Goal: Use online tool/utility: Use online tool/utility

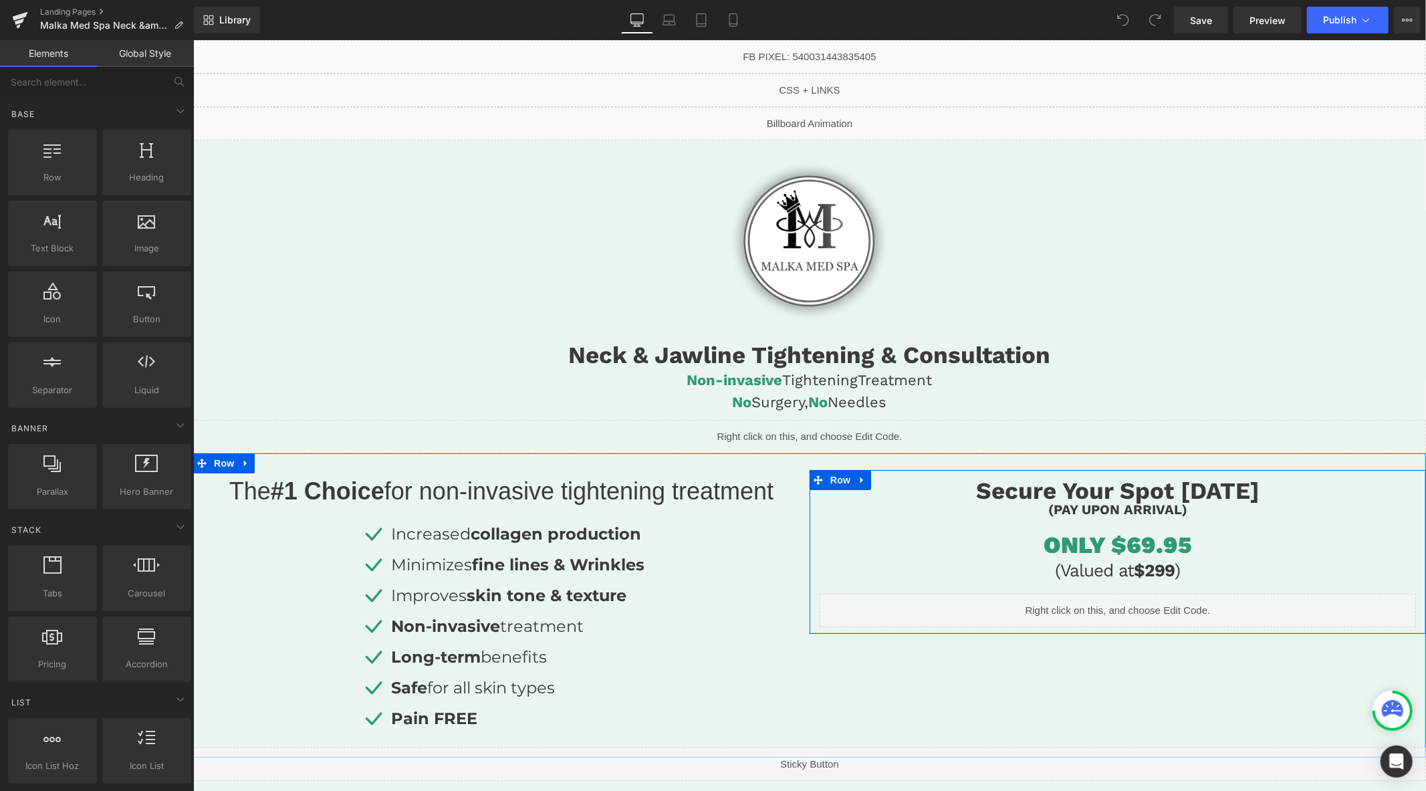
click at [1180, 545] on h1 "ONLY $69.95" at bounding box center [1117, 544] width 596 height 28
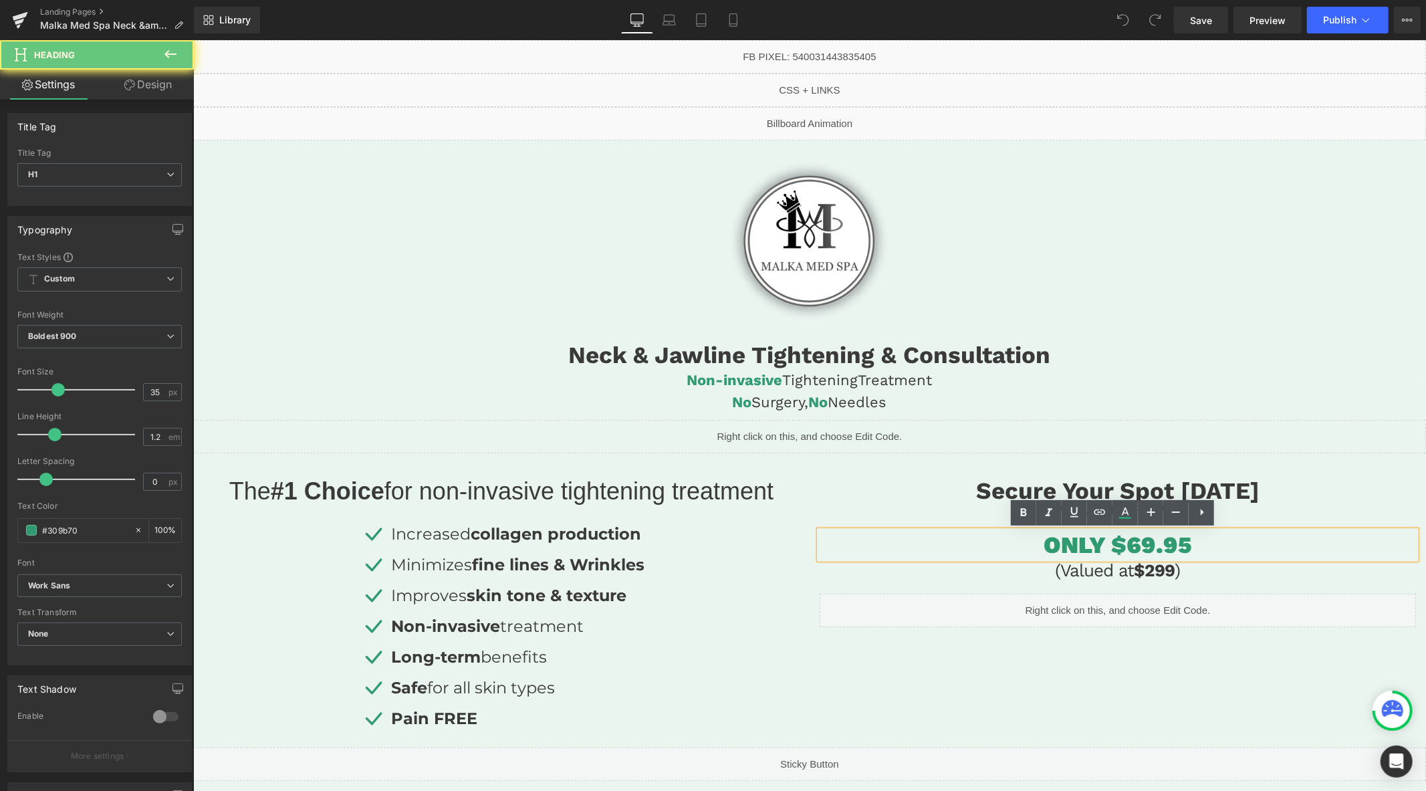
click at [1123, 549] on h1 "ONLY $69.95" at bounding box center [1117, 544] width 596 height 28
click at [1133, 548] on h1 "ONLY $69.95" at bounding box center [1117, 544] width 596 height 28
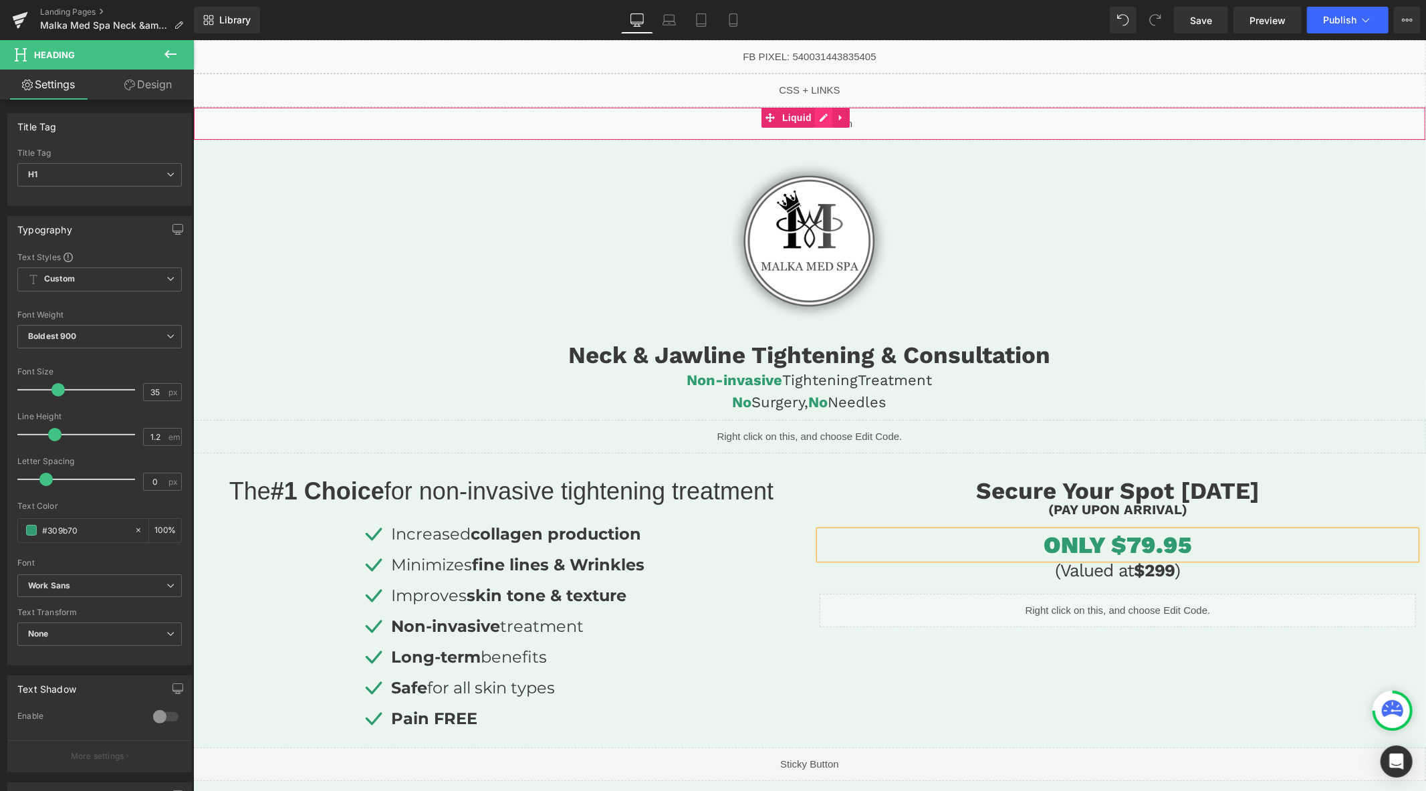
click at [816, 117] on div "Liquid" at bounding box center [809, 122] width 1233 height 33
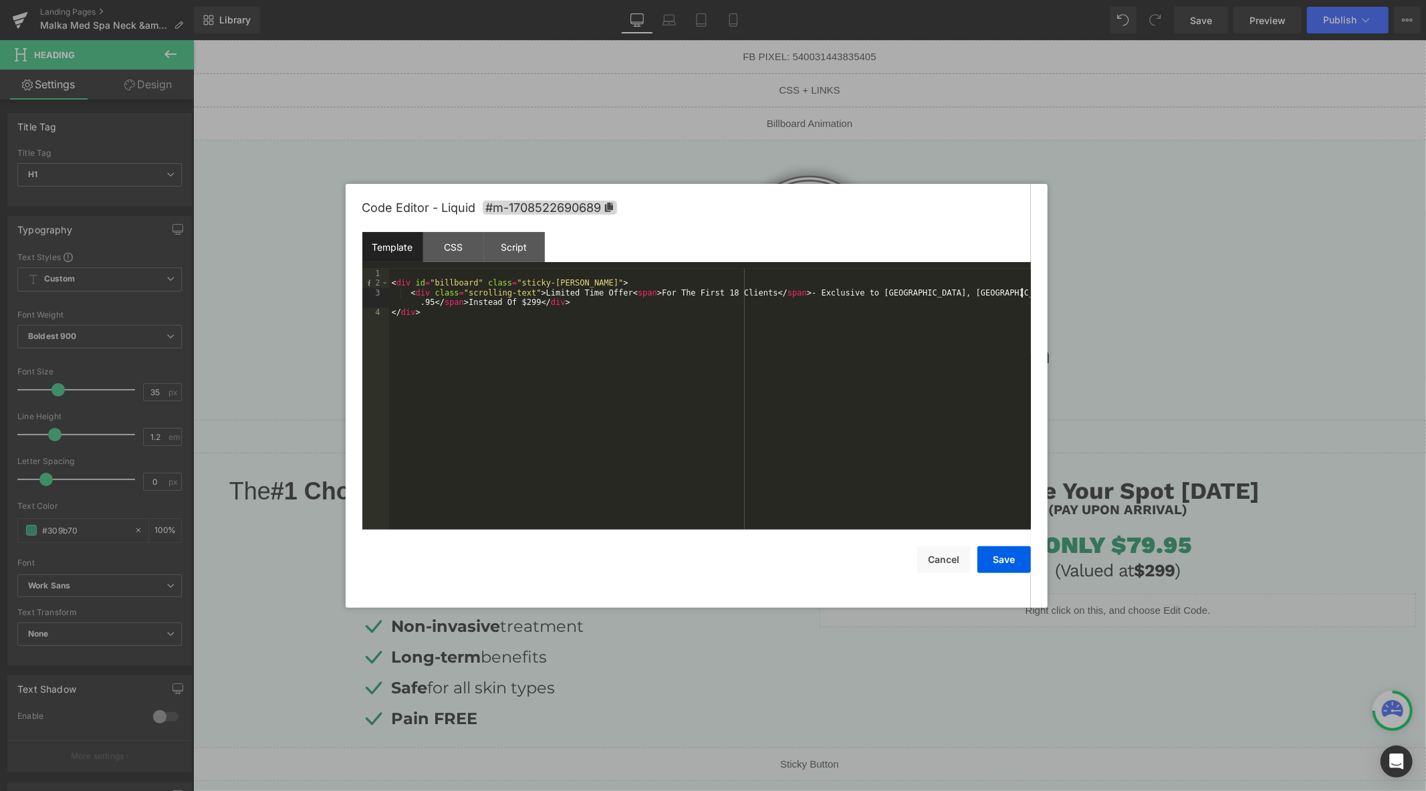
click at [1022, 295] on div "< div id = "billboard" class = "sticky-[PERSON_NAME]" > < div class = "scrollin…" at bounding box center [710, 409] width 642 height 280
click at [1015, 555] on button "Save" at bounding box center [1004, 559] width 53 height 27
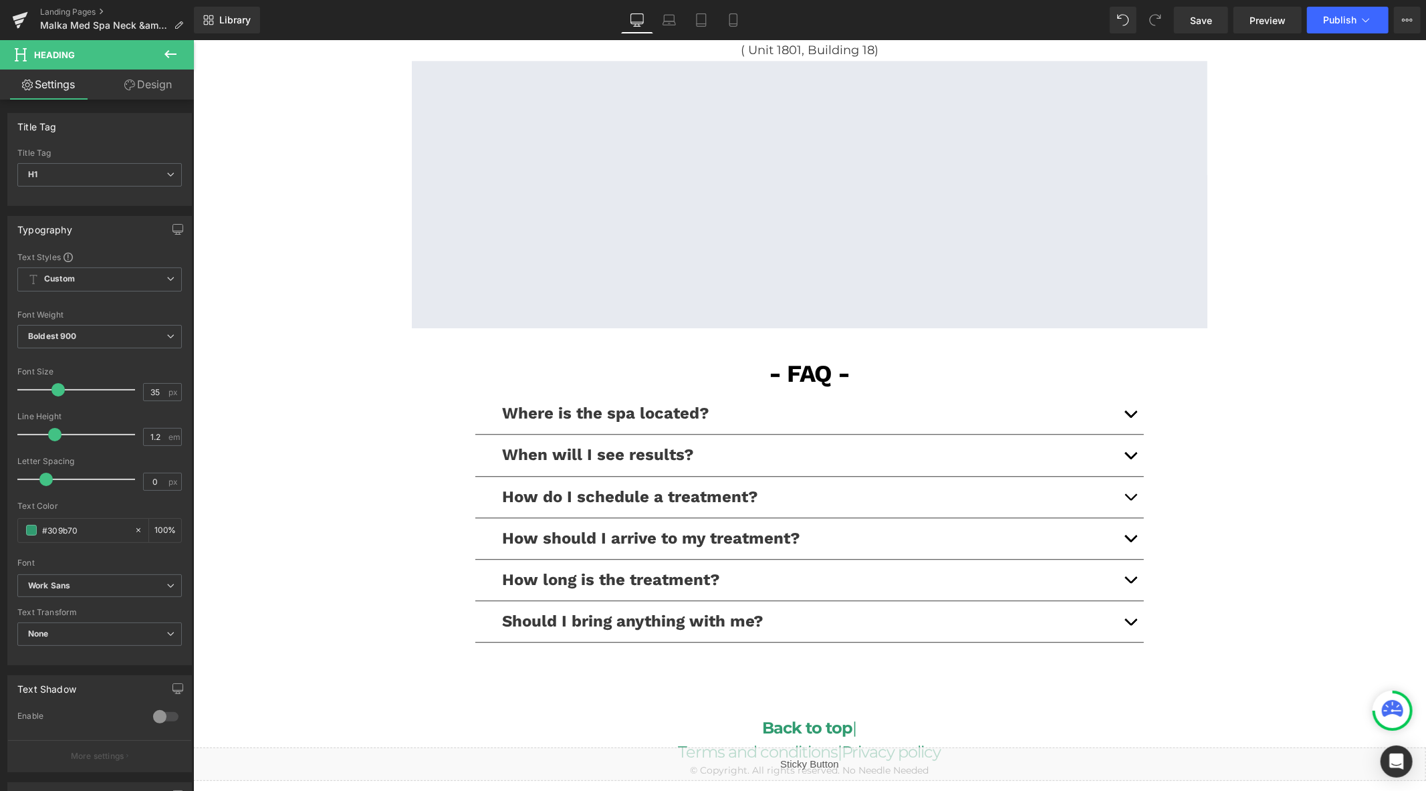
scroll to position [3018, 0]
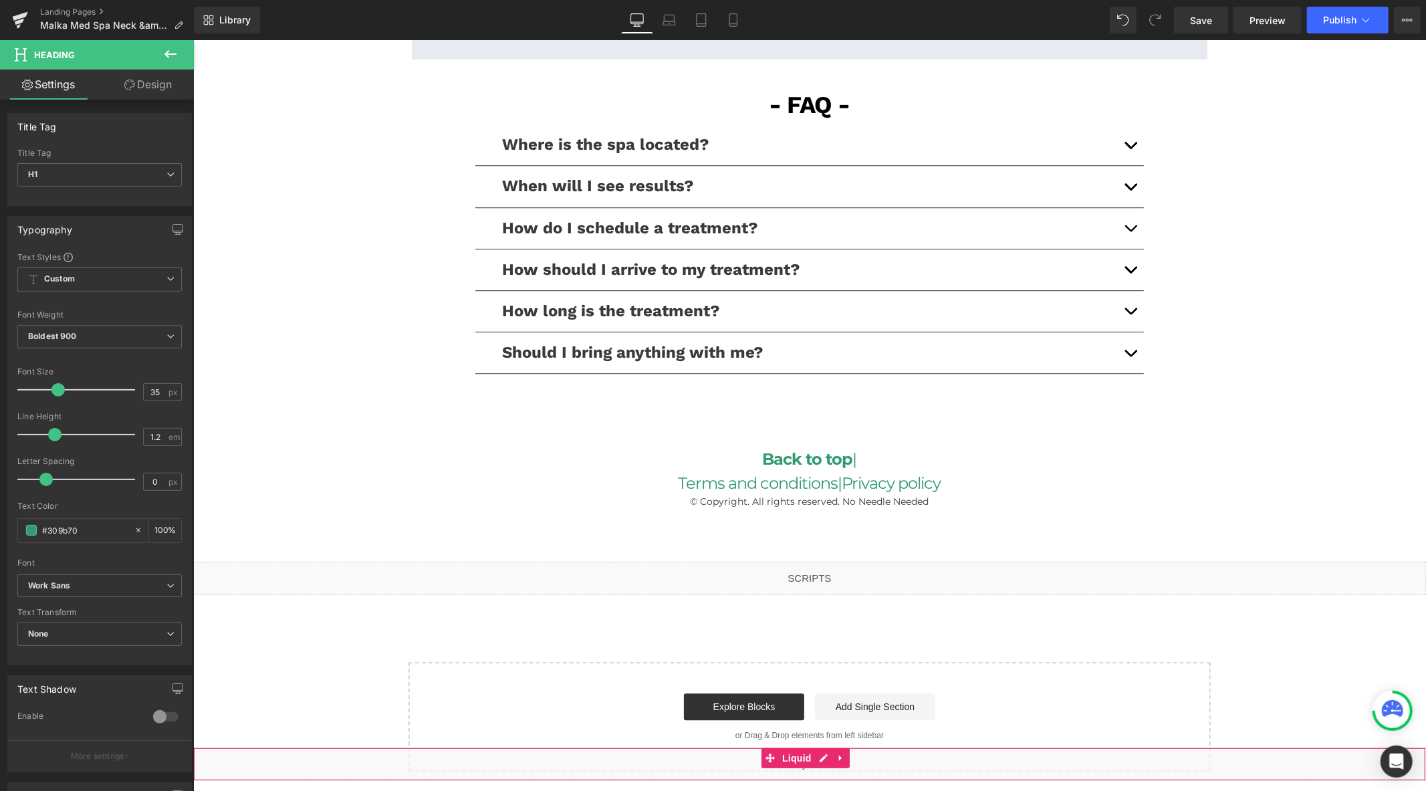
click at [821, 756] on div "Liquid" at bounding box center [809, 763] width 1233 height 33
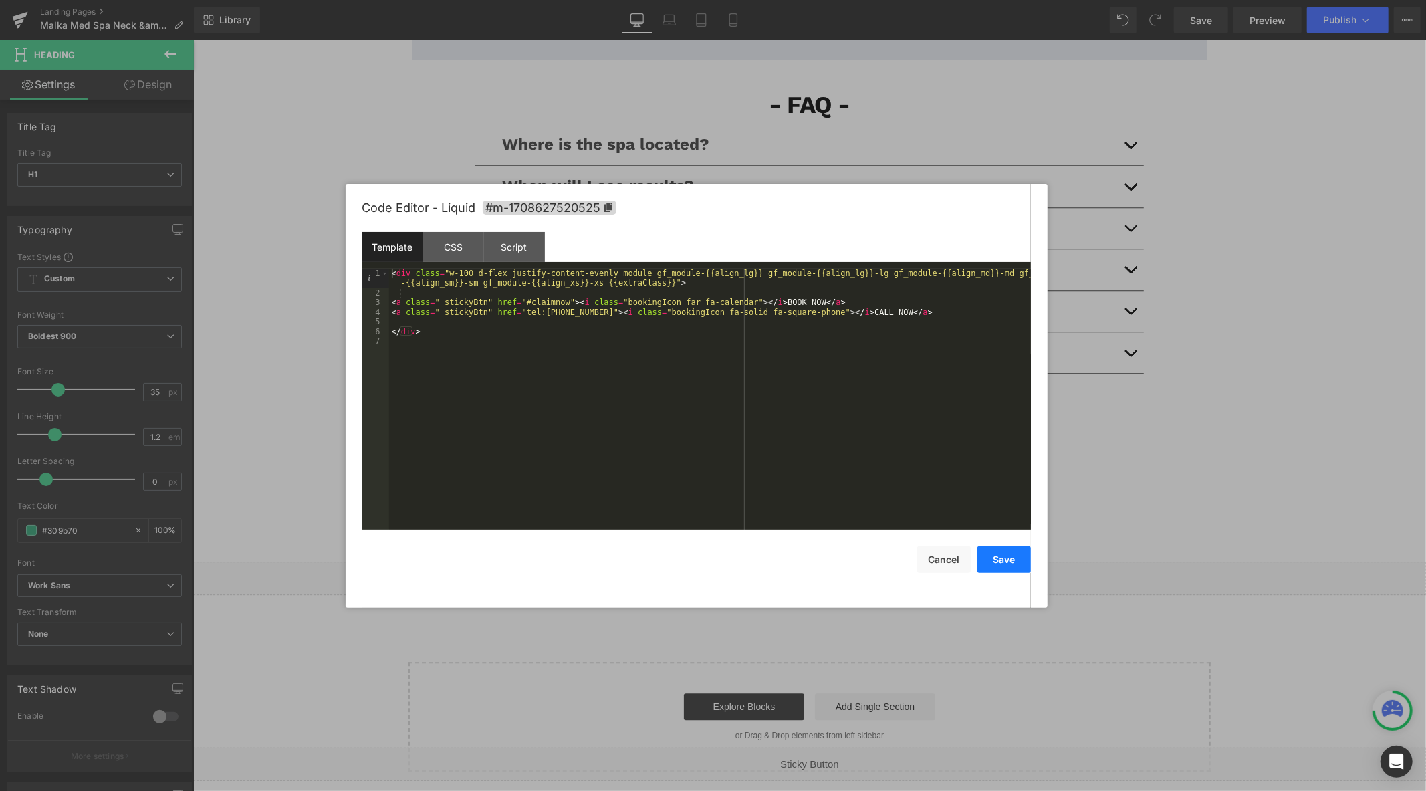
click at [1005, 555] on button "Save" at bounding box center [1004, 559] width 53 height 27
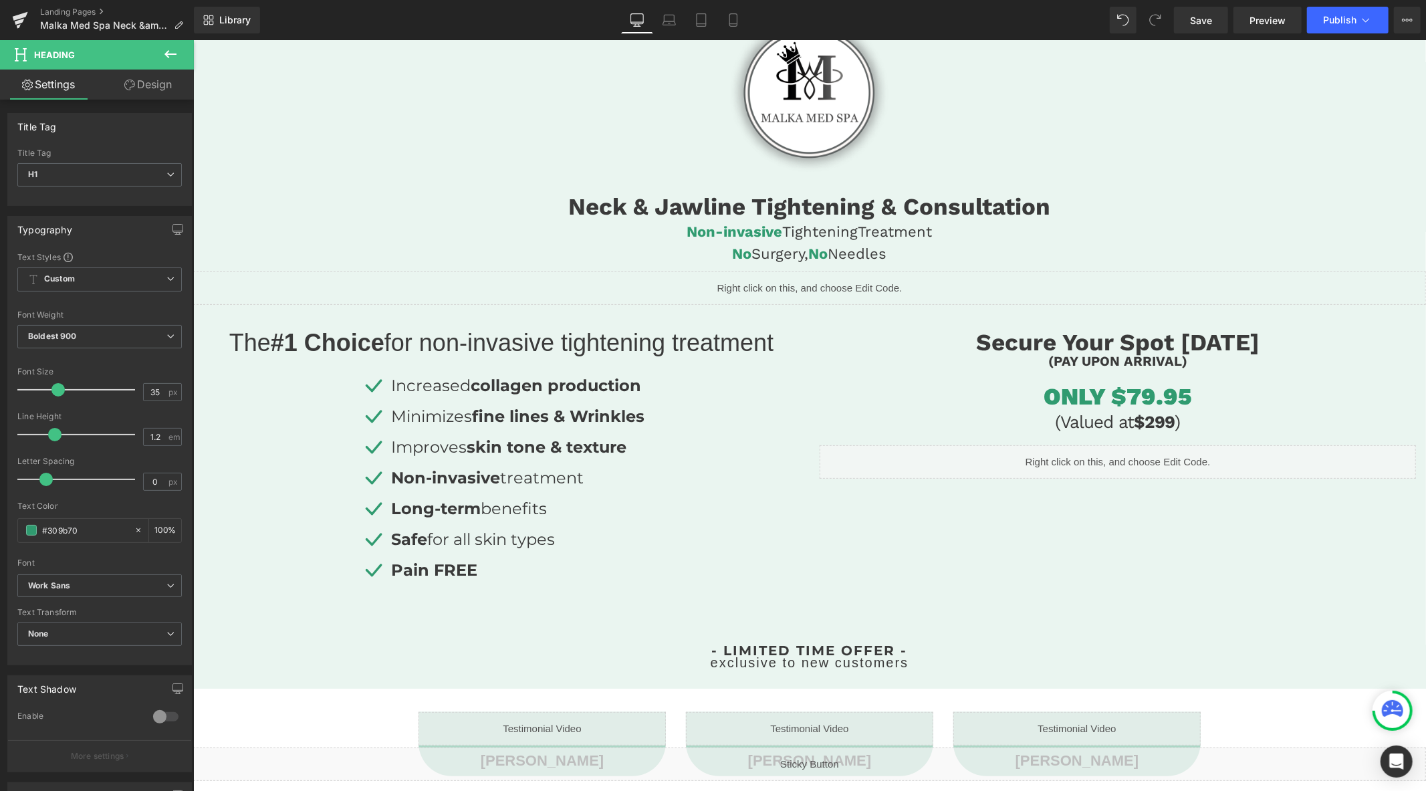
scroll to position [0, 0]
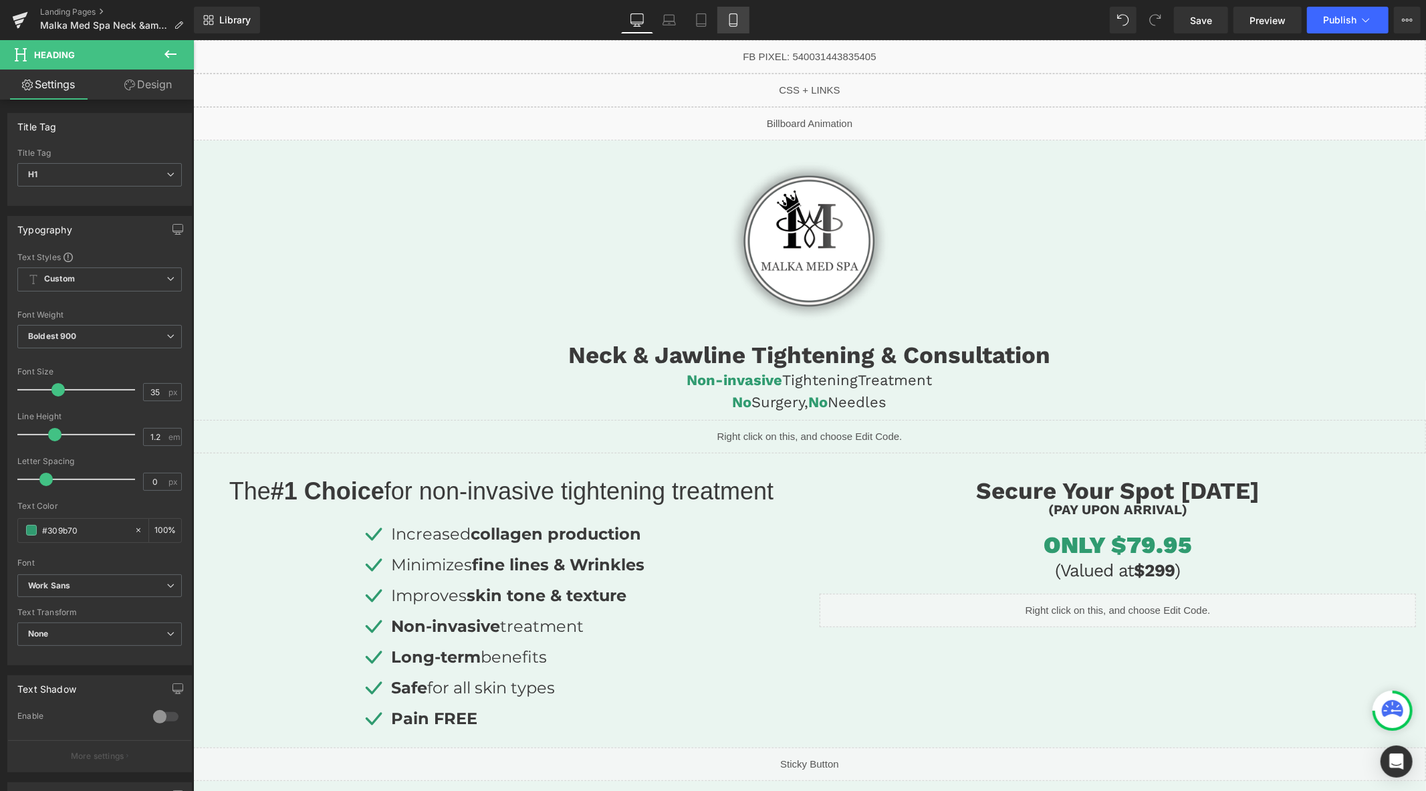
click at [746, 20] on link "Mobile" at bounding box center [733, 20] width 32 height 27
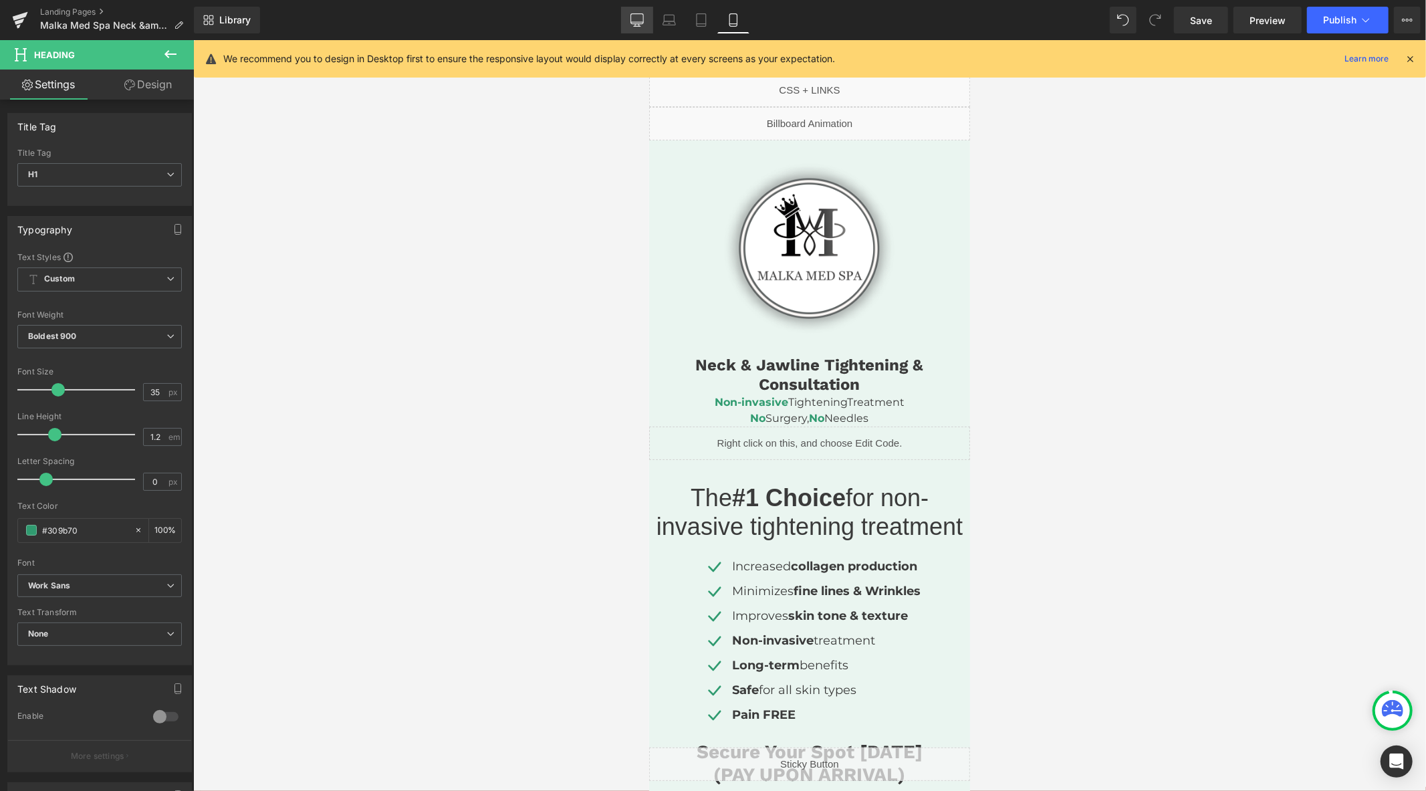
click at [636, 19] on icon at bounding box center [637, 19] width 13 height 13
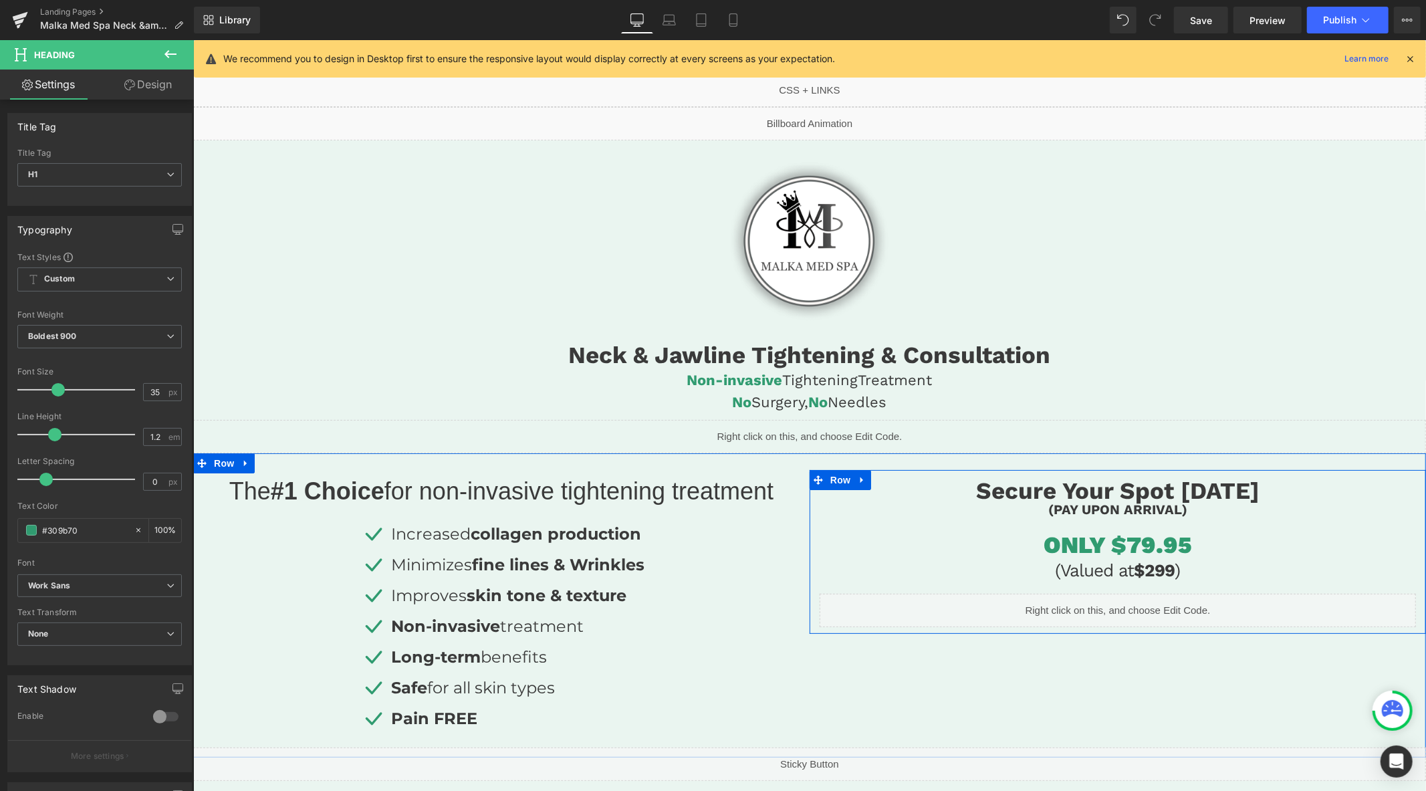
click at [1133, 606] on div "Liquid" at bounding box center [1117, 609] width 596 height 33
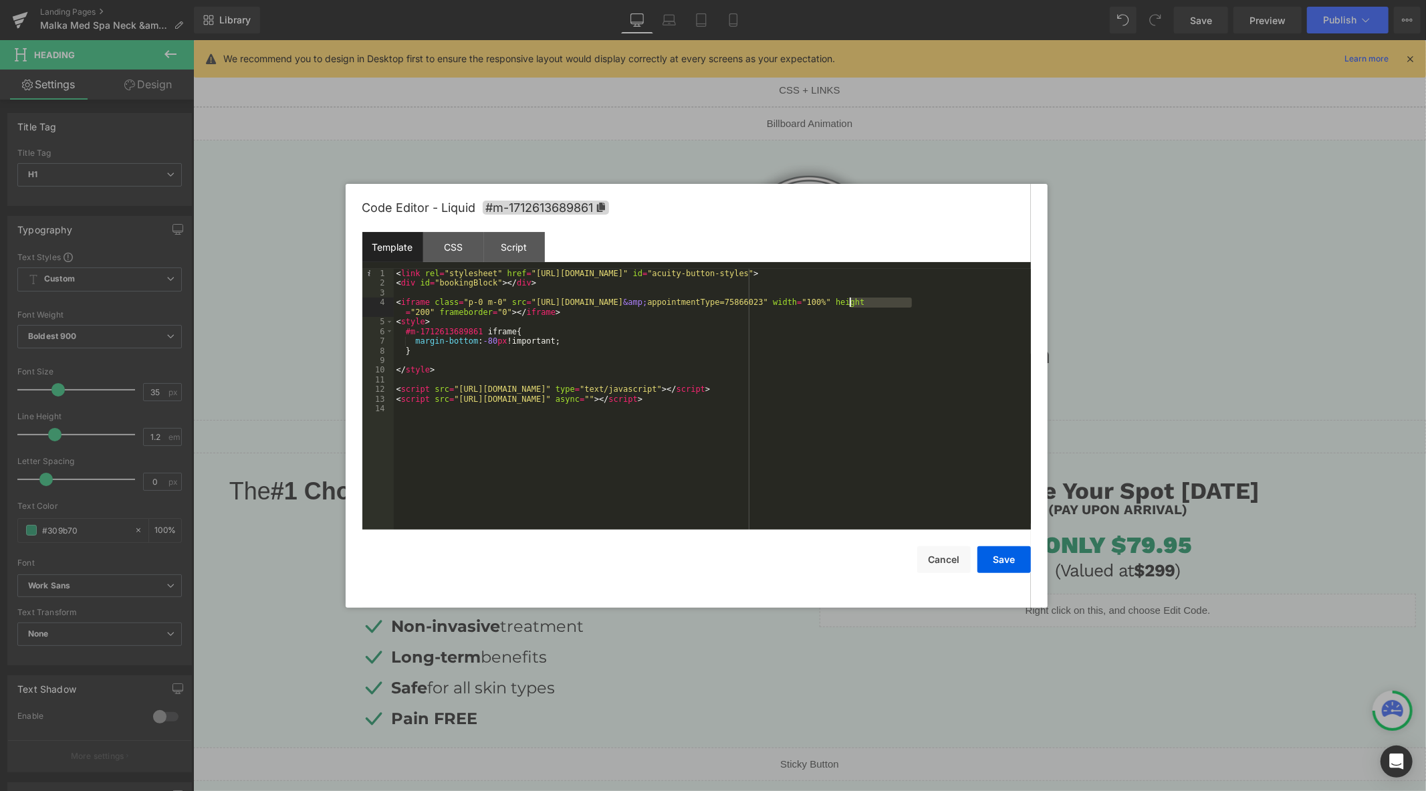
drag, startPoint x: 914, startPoint y: 305, endPoint x: 837, endPoint y: 306, distance: 76.9
click at [837, 306] on div "< link rel = "stylesheet" href = "[URL][DOMAIN_NAME]" id = "acuity-button-style…" at bounding box center [712, 409] width 637 height 280
drag, startPoint x: 915, startPoint y: 302, endPoint x: 525, endPoint y: 302, distance: 389.8
click at [525, 302] on div "< link rel = "stylesheet" href = "[URL][DOMAIN_NAME]" id = "acuity-button-style…" at bounding box center [712, 409] width 637 height 280
drag, startPoint x: 1014, startPoint y: 558, endPoint x: 1024, endPoint y: 556, distance: 10.4
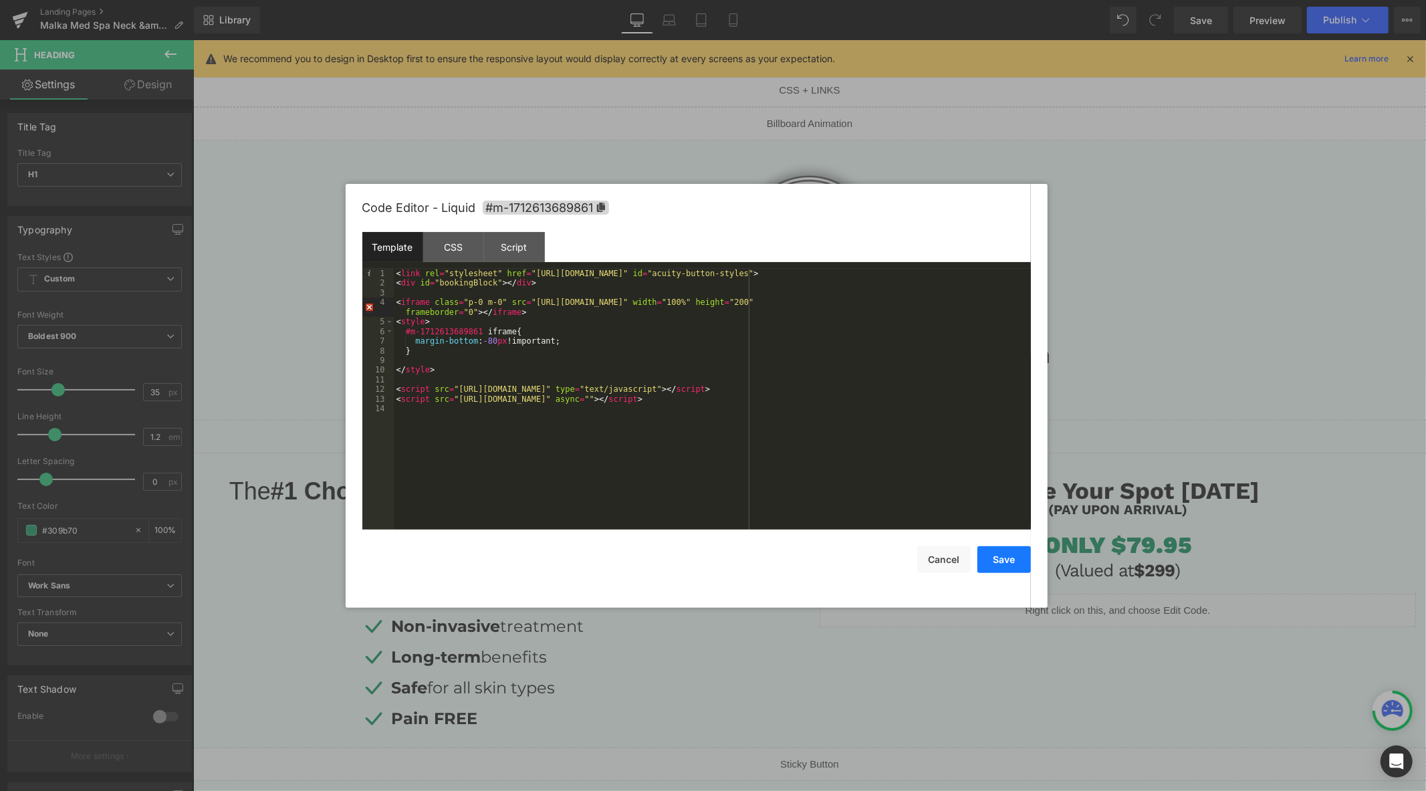
click at [1015, 558] on button "Save" at bounding box center [1004, 559] width 53 height 27
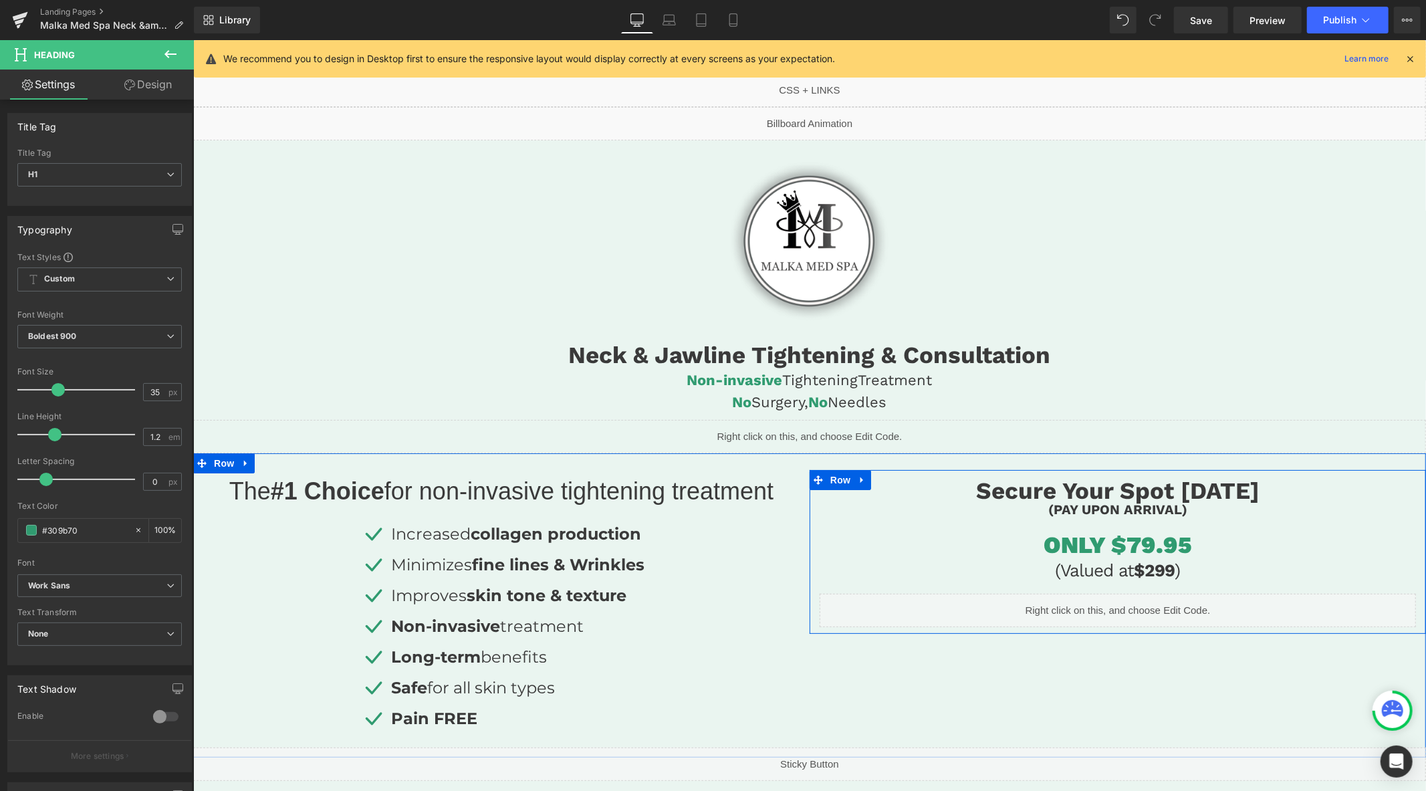
click at [1166, 571] on h3 "(Valued at $299 )" at bounding box center [1117, 570] width 596 height 26
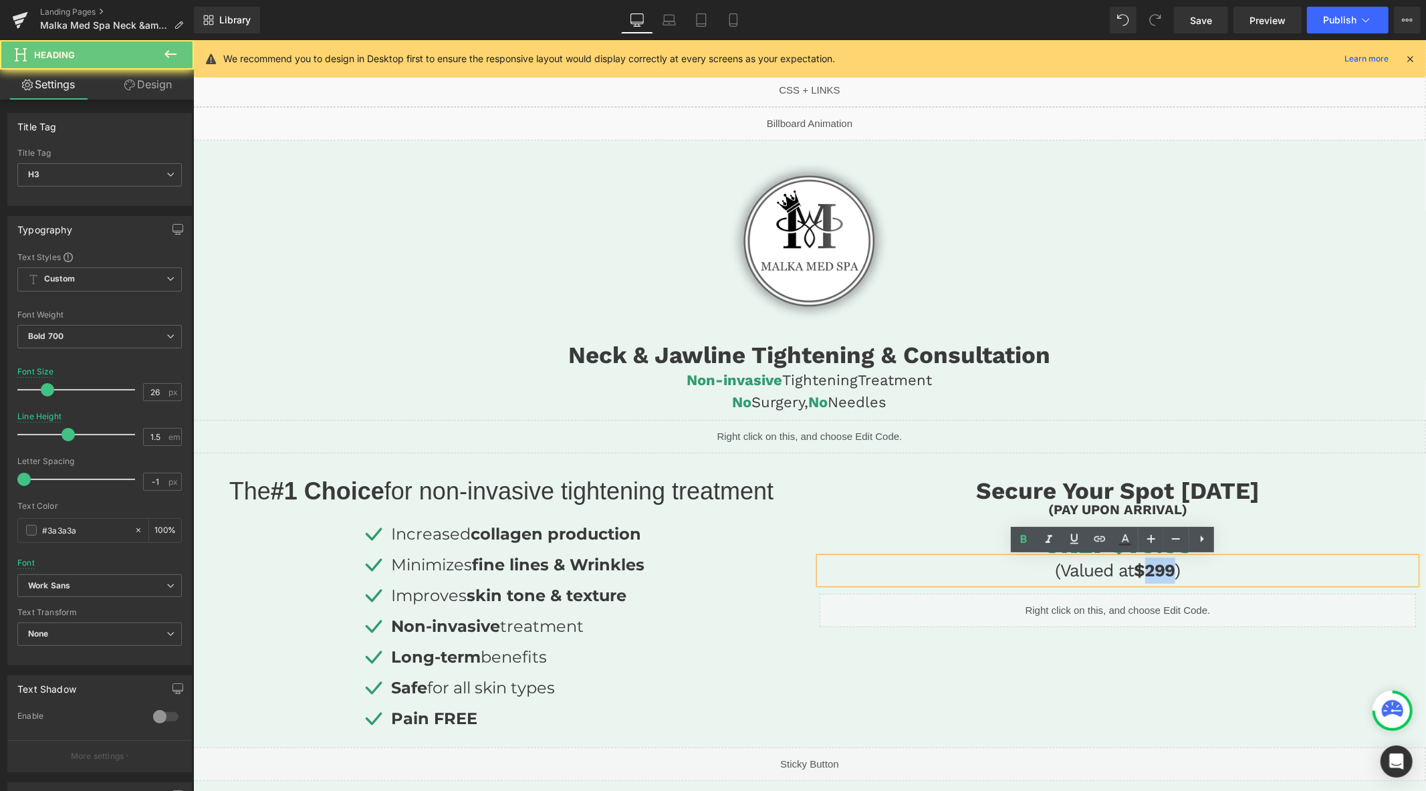
drag, startPoint x: 1173, startPoint y: 572, endPoint x: 1144, endPoint y: 575, distance: 29.5
click at [1144, 575] on h3 "(Valued at $299 )" at bounding box center [1117, 570] width 596 height 26
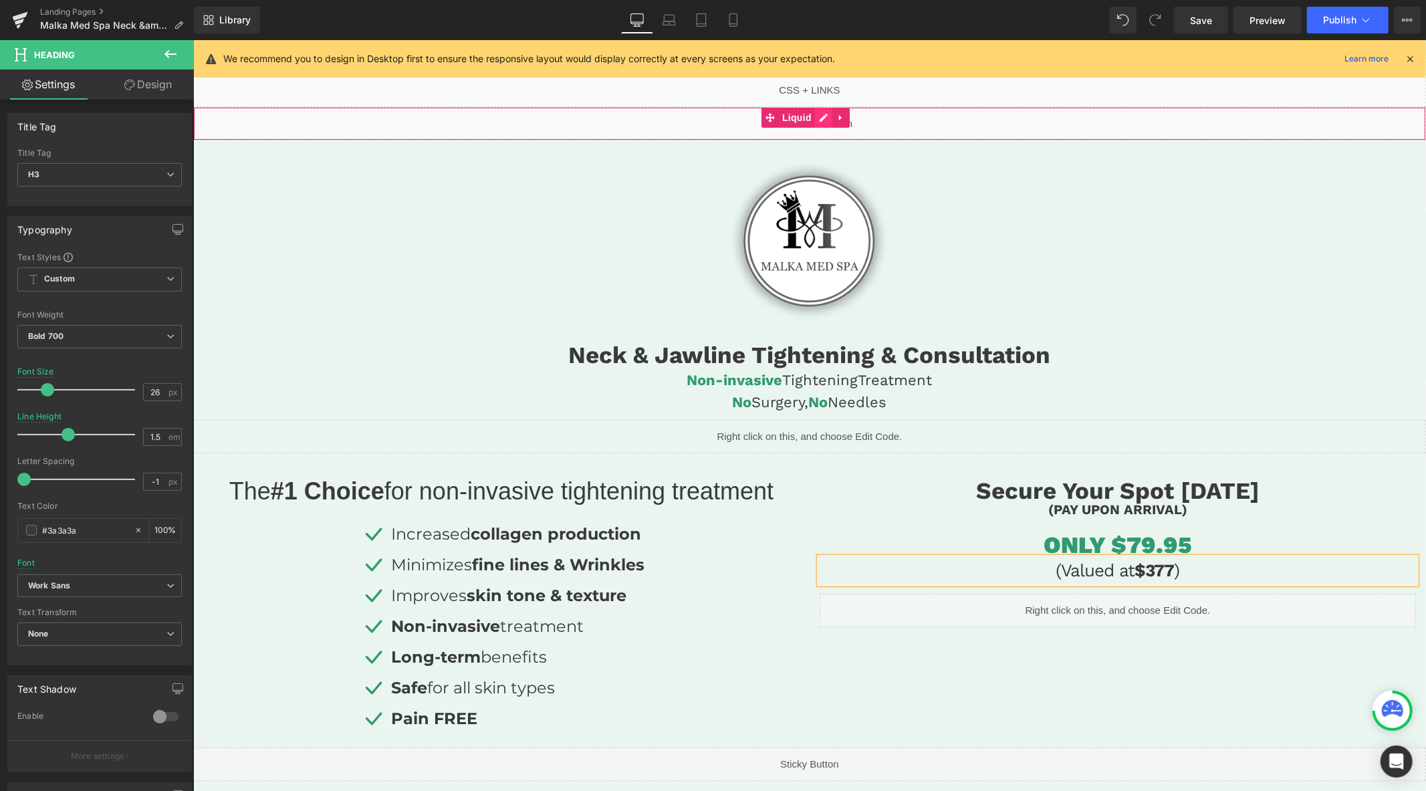
click at [822, 117] on div "Liquid" at bounding box center [809, 122] width 1233 height 33
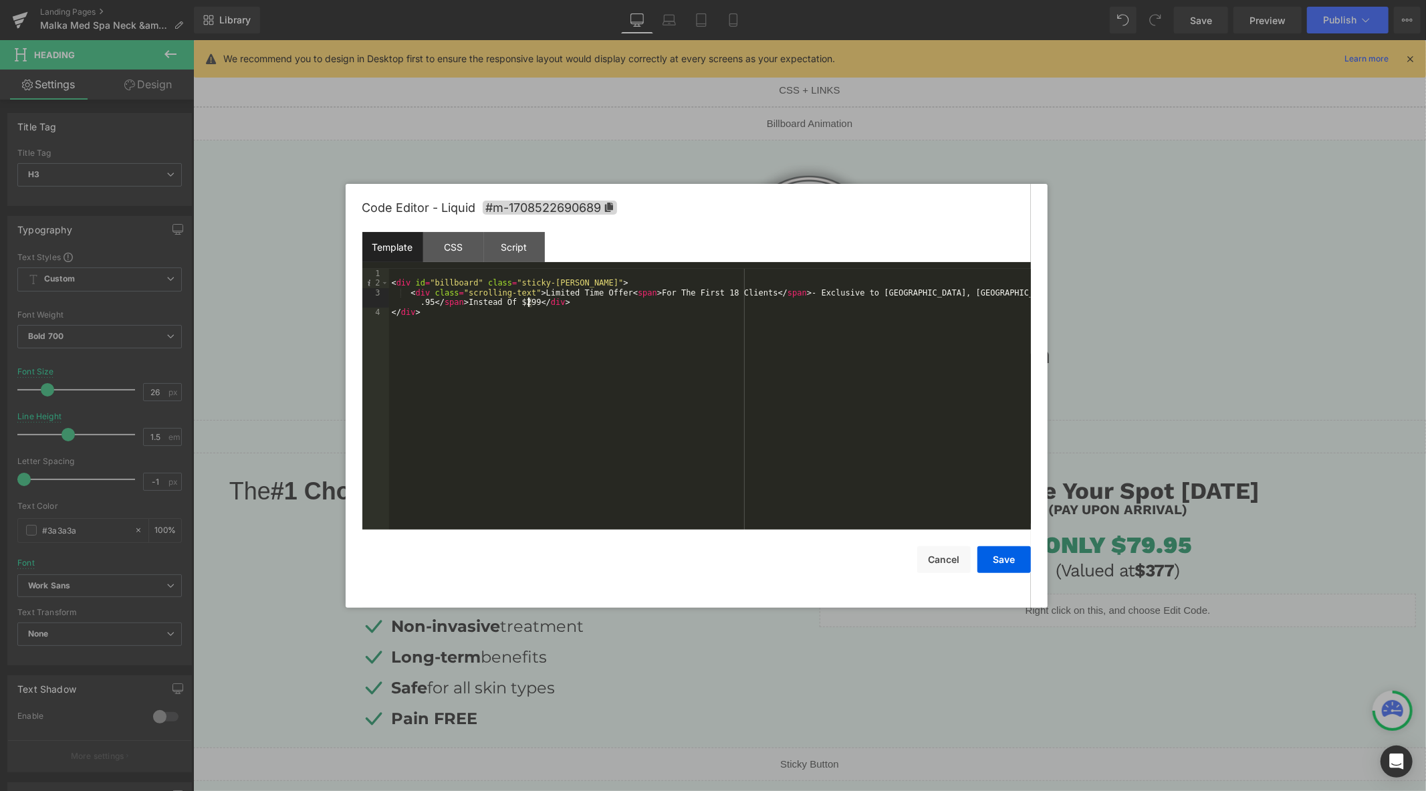
click at [522, 306] on div "< div id = "billboard" class = "sticky-[PERSON_NAME]" > < div class = "scrollin…" at bounding box center [710, 409] width 642 height 280
click at [530, 304] on div "< div id = "billboard" class = "sticky-[PERSON_NAME]" > < div class = "scrollin…" at bounding box center [710, 399] width 642 height 261
drag, startPoint x: 532, startPoint y: 304, endPoint x: 523, endPoint y: 304, distance: 9.4
click at [523, 304] on div "< div id = "billboard" class = "sticky-[PERSON_NAME]" > < div class = "scrollin…" at bounding box center [710, 409] width 642 height 280
click at [655, 413] on div "< div id = "billboard" class = "sticky-[PERSON_NAME]" > < div class = "scrollin…" at bounding box center [710, 409] width 642 height 280
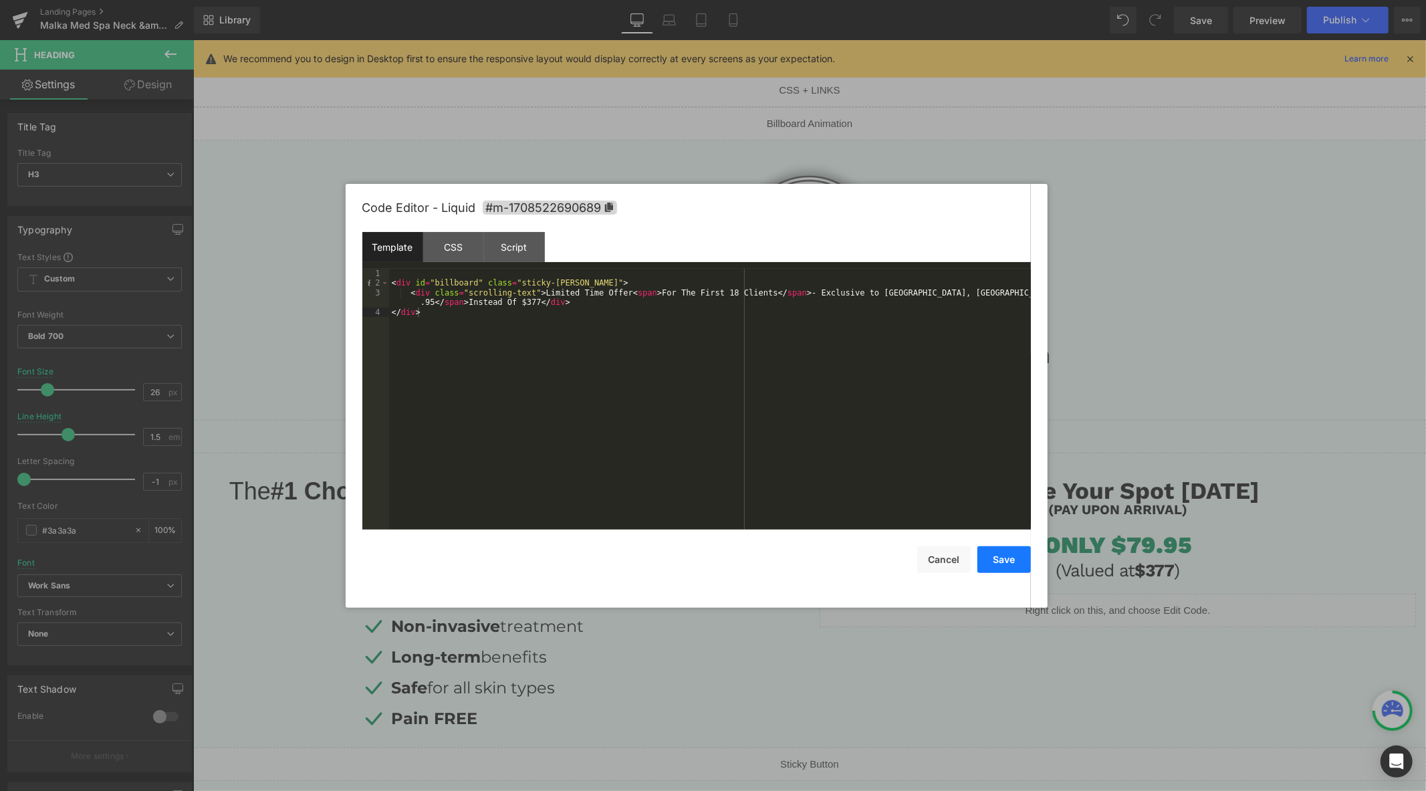
click at [1004, 556] on button "Save" at bounding box center [1004, 559] width 53 height 27
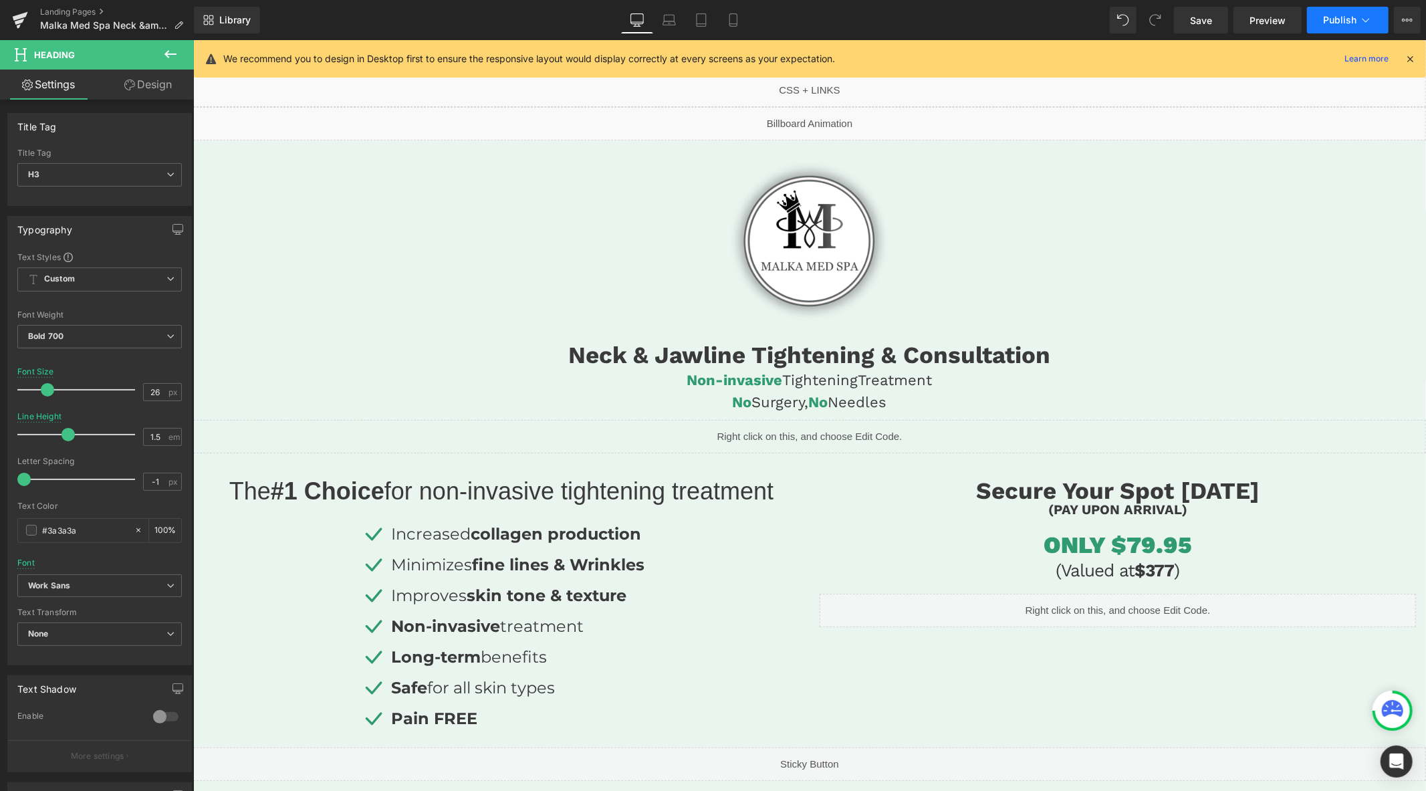
click at [1331, 21] on span "Publish" at bounding box center [1339, 20] width 33 height 11
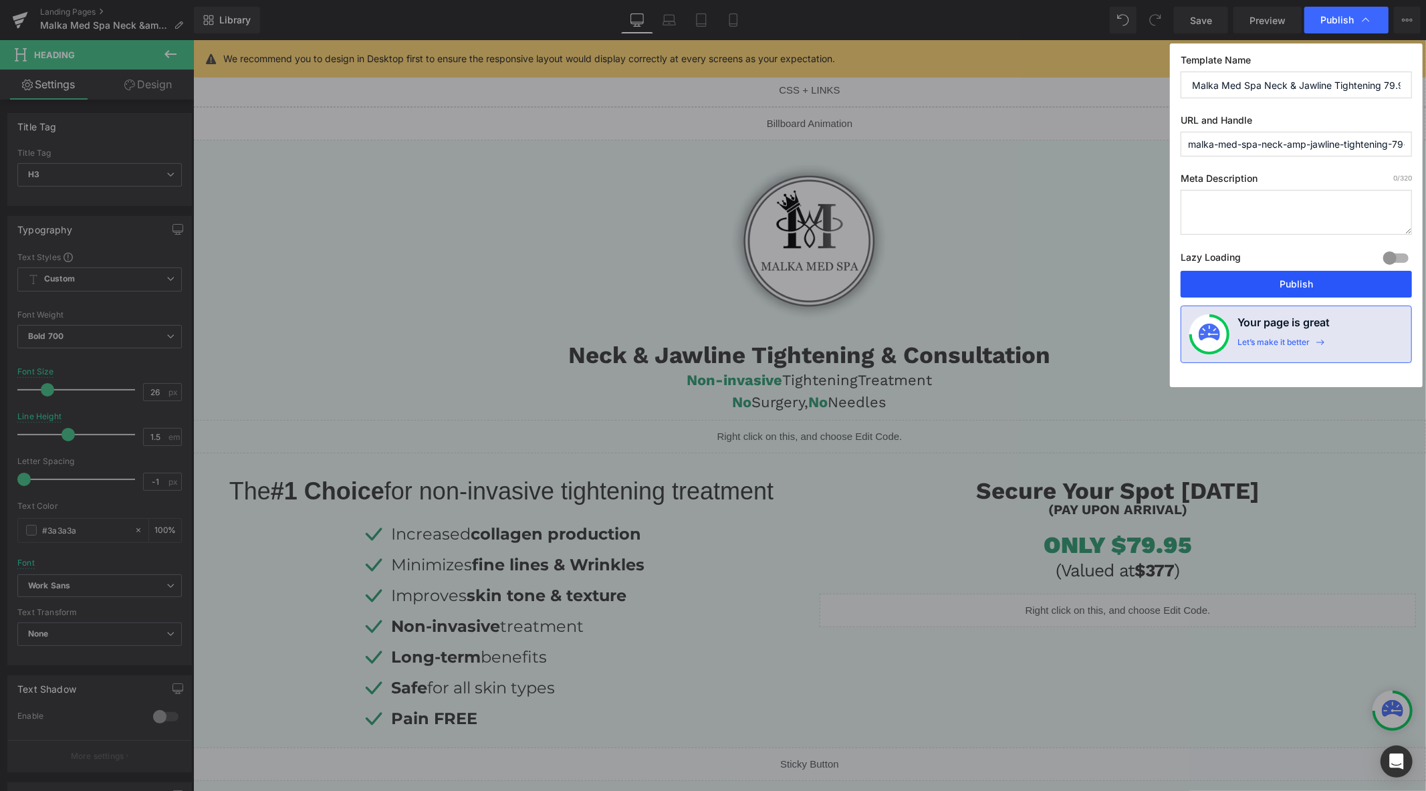
click at [1268, 281] on button "Publish" at bounding box center [1296, 284] width 231 height 27
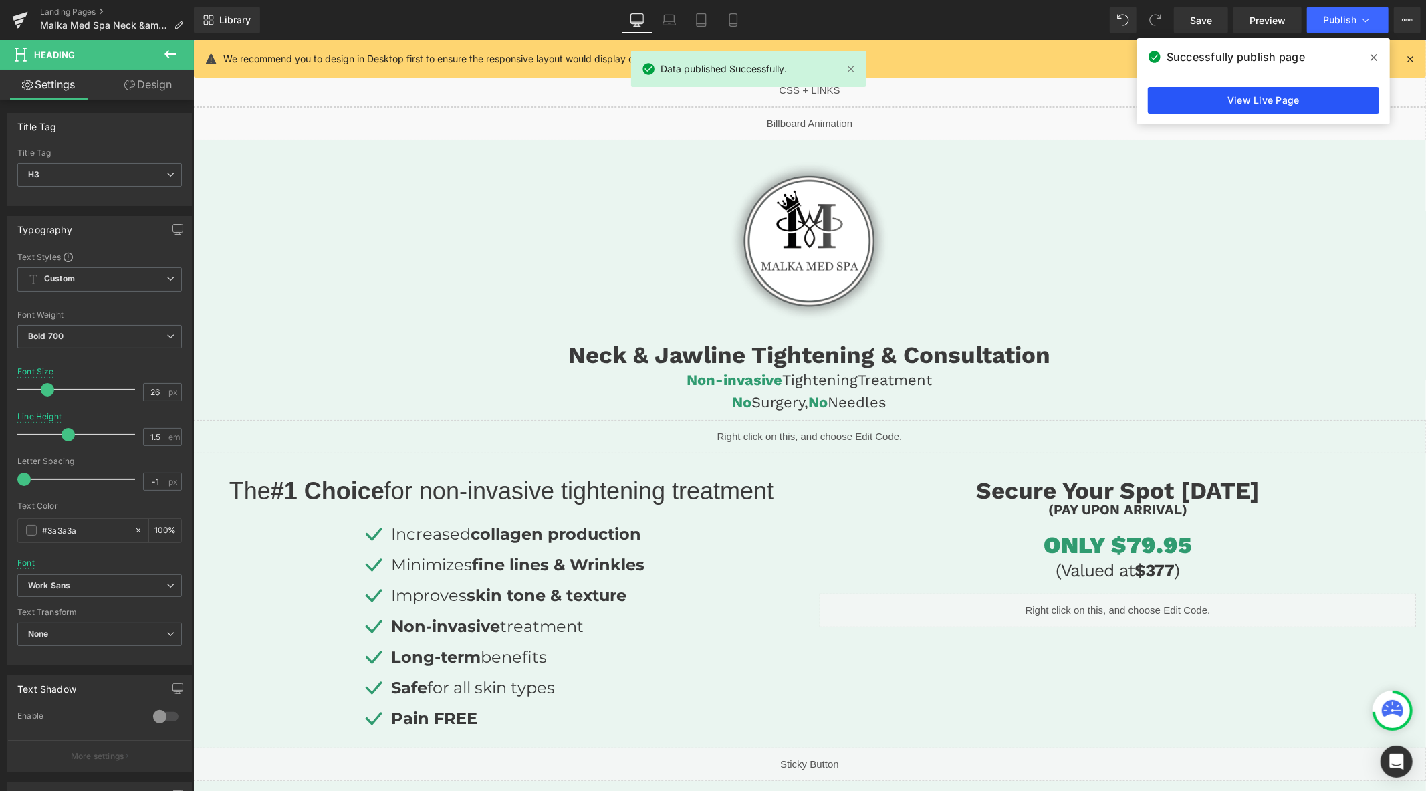
click at [1282, 100] on link "View Live Page" at bounding box center [1263, 100] width 231 height 27
